Goal: Transaction & Acquisition: Download file/media

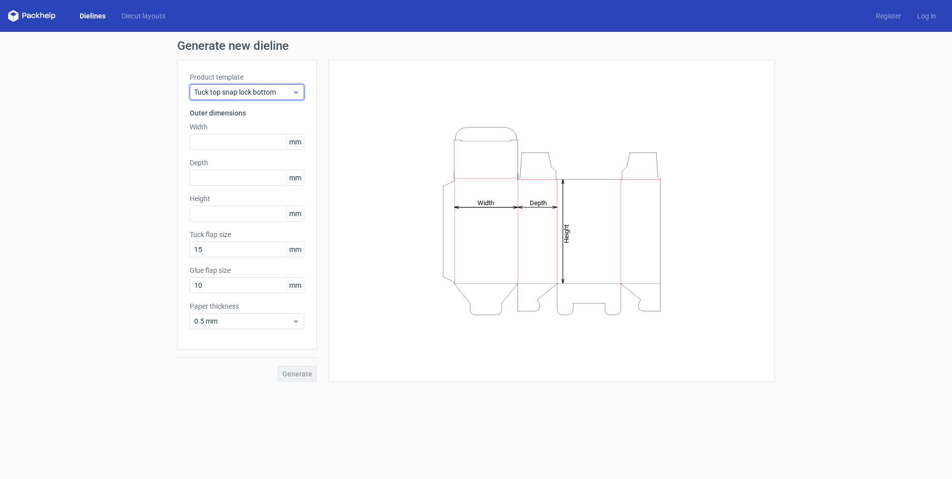
click at [240, 93] on span "Tuck top snap lock bottom" at bounding box center [243, 92] width 98 height 10
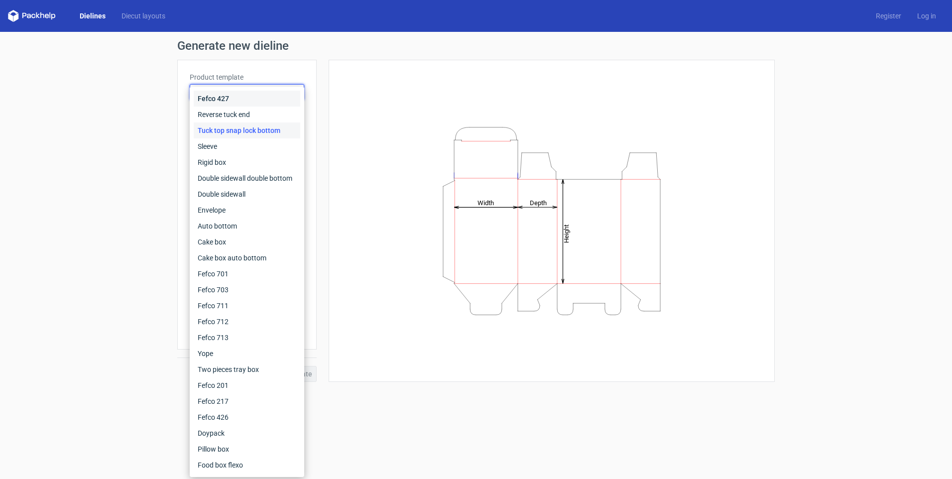
click at [223, 100] on div "Fefco 427" at bounding box center [247, 99] width 107 height 16
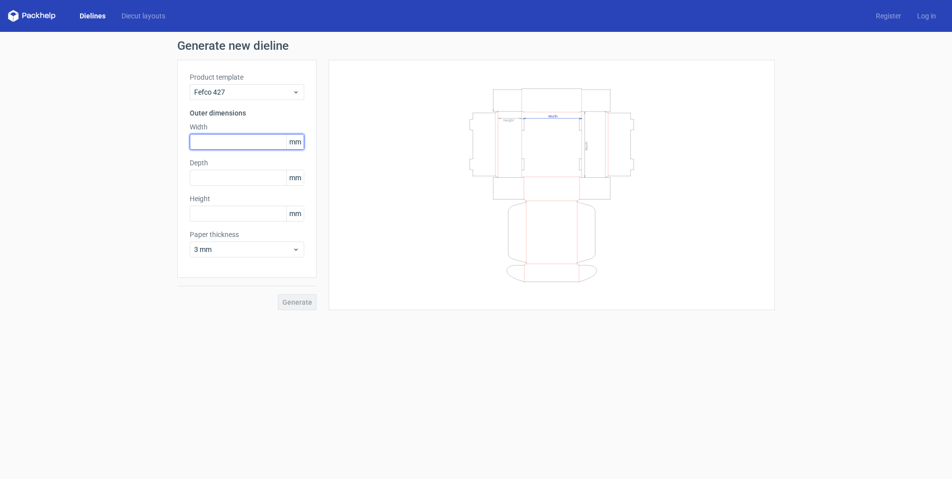
click at [214, 140] on input "text" at bounding box center [247, 142] width 115 height 16
type input "415"
click at [240, 180] on input "text" at bounding box center [247, 178] width 115 height 16
type input "205"
click at [236, 214] on input "text" at bounding box center [247, 214] width 115 height 16
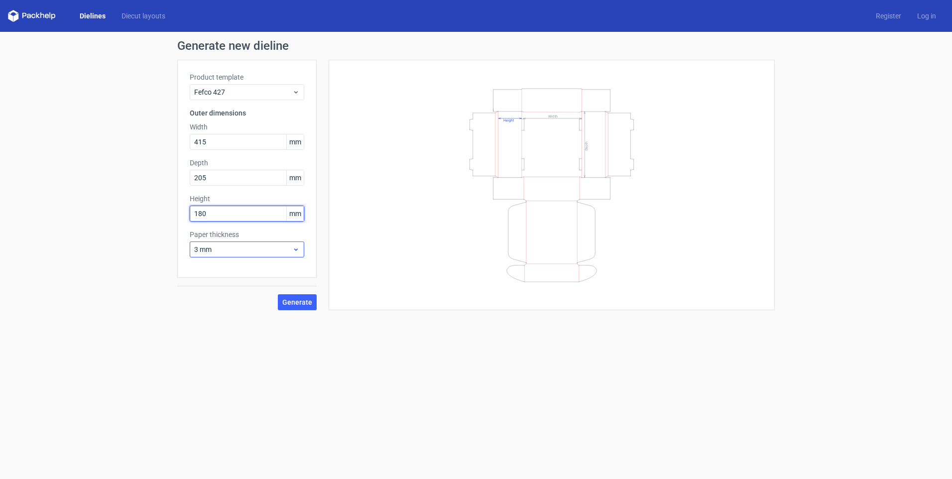
type input "180"
click at [257, 250] on span "3 mm" at bounding box center [243, 249] width 98 height 10
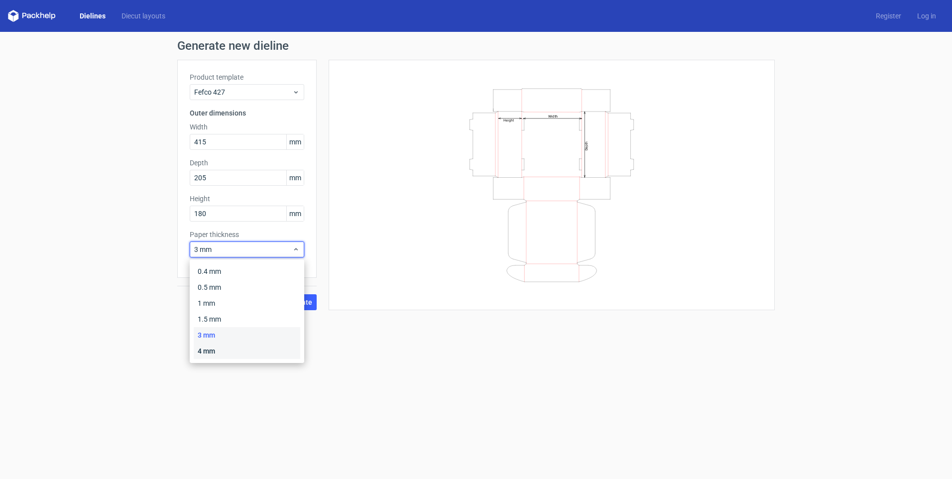
click at [213, 349] on div "4 mm" at bounding box center [247, 351] width 107 height 16
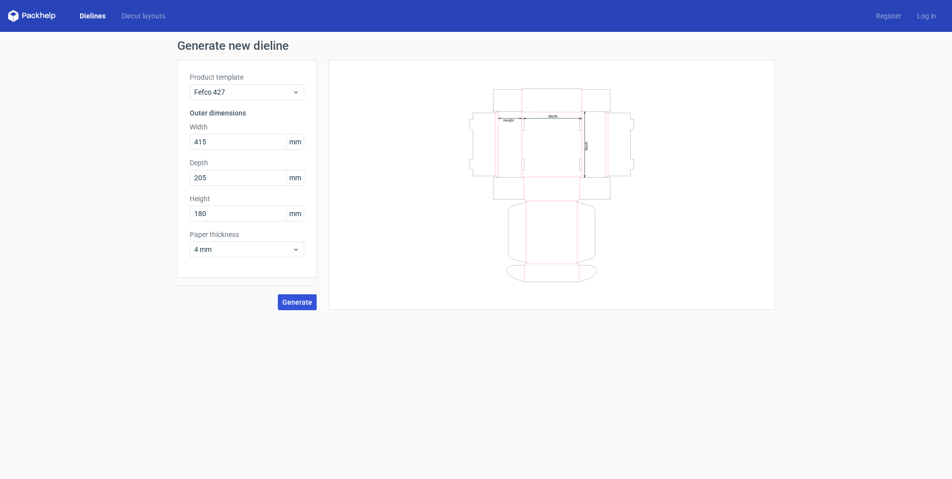
click at [295, 300] on span "Generate" at bounding box center [297, 302] width 30 height 7
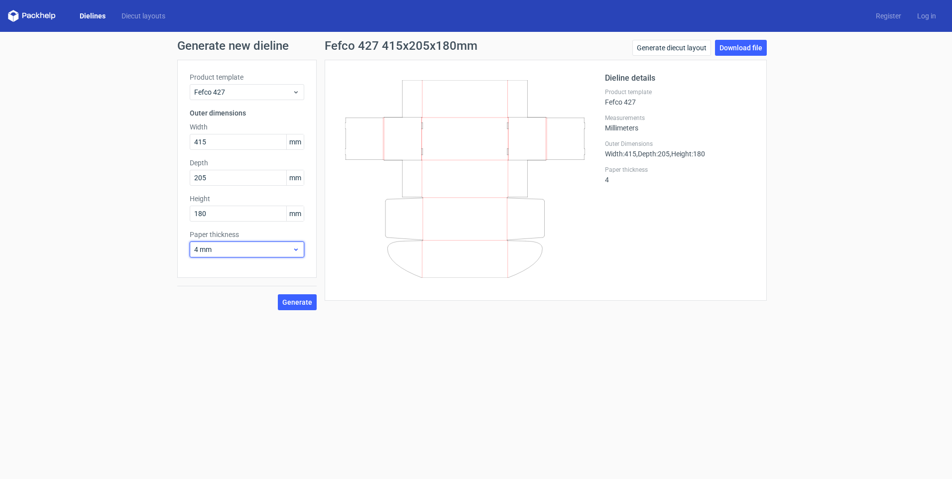
click at [290, 249] on span "4 mm" at bounding box center [243, 249] width 98 height 10
click at [209, 338] on div "3 mm" at bounding box center [247, 335] width 107 height 16
click at [295, 303] on span "Generate" at bounding box center [297, 302] width 30 height 7
click at [296, 302] on span "Generate" at bounding box center [297, 302] width 30 height 7
click at [738, 49] on link "Download file" at bounding box center [741, 48] width 52 height 16
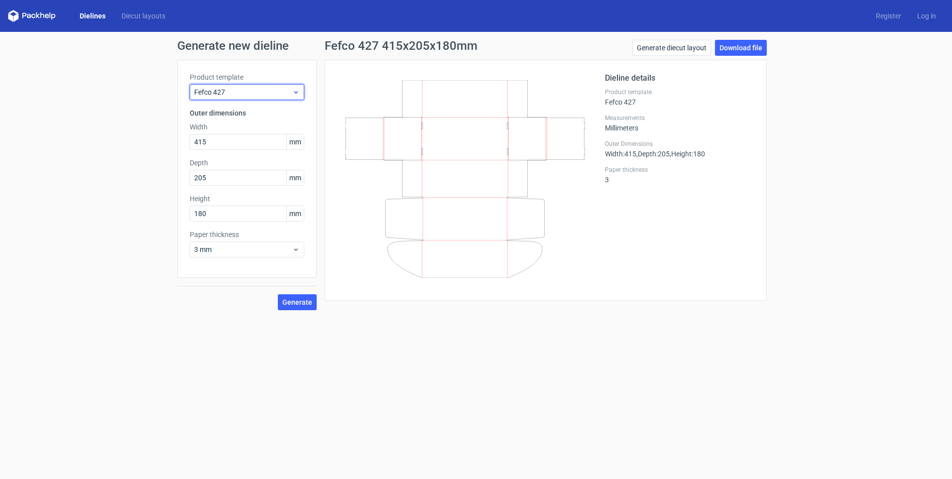
click at [232, 91] on span "Fefco 427" at bounding box center [243, 92] width 98 height 10
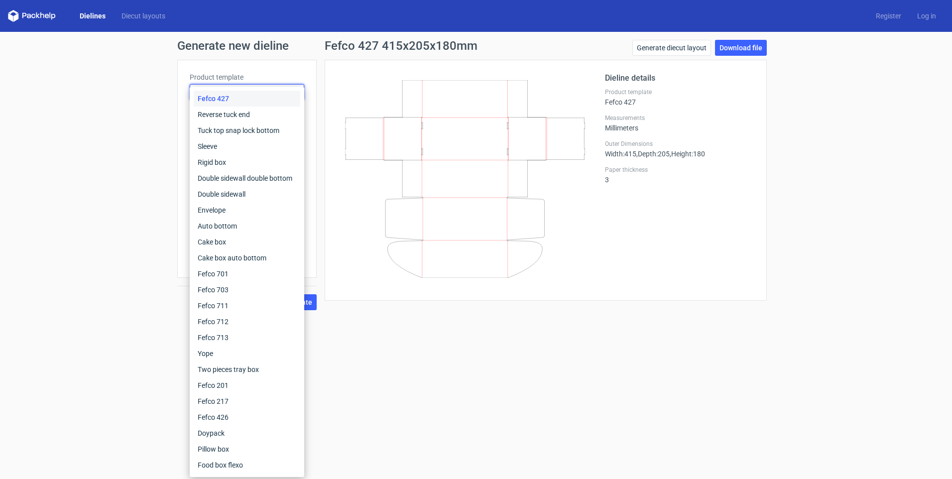
click at [146, 96] on div "Generate new dieline Product template Fefco 427 Outer dimensions Width 415 mm D…" at bounding box center [476, 175] width 952 height 286
